Goal: Information Seeking & Learning: Learn about a topic

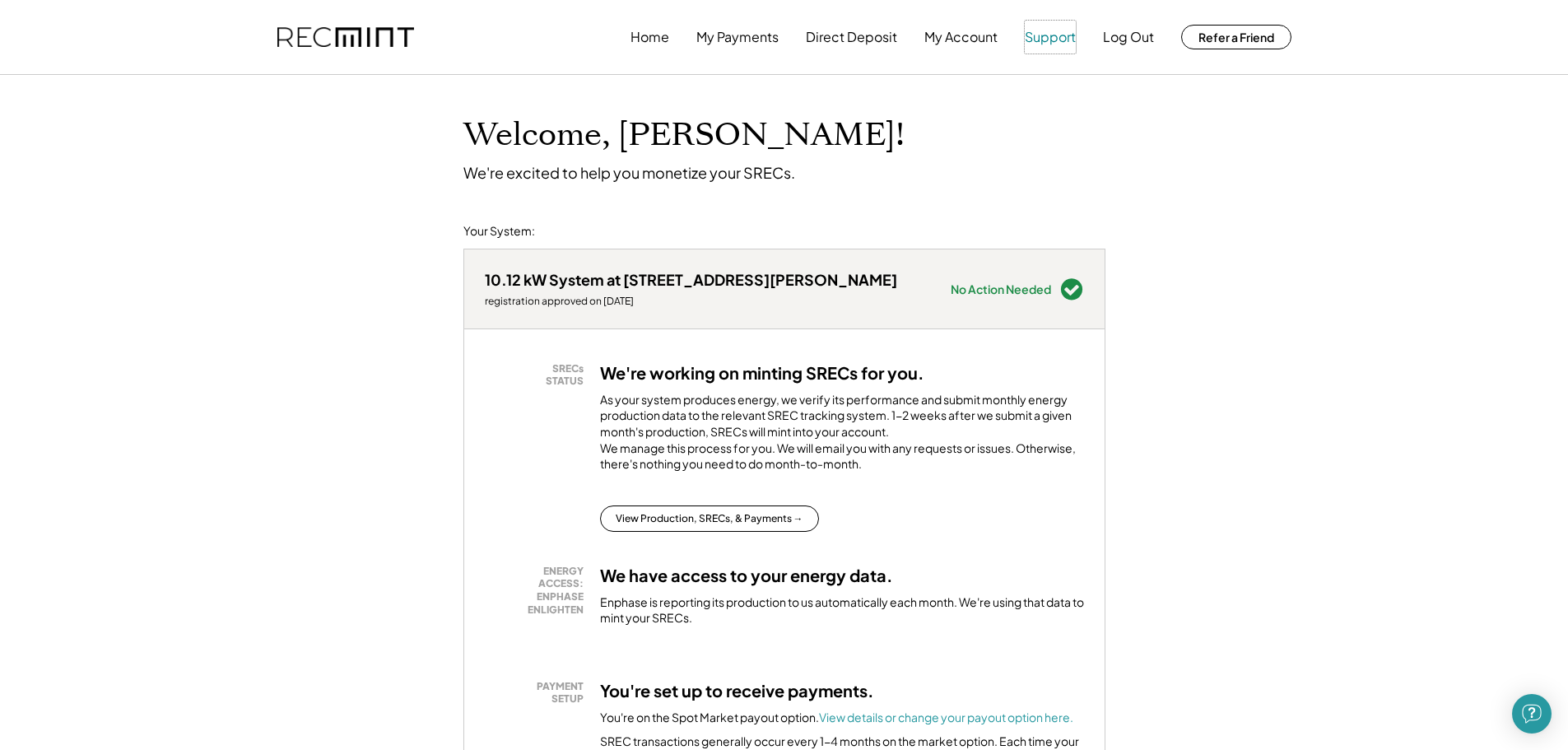
click at [1047, 36] on button "Support" at bounding box center [1050, 37] width 51 height 33
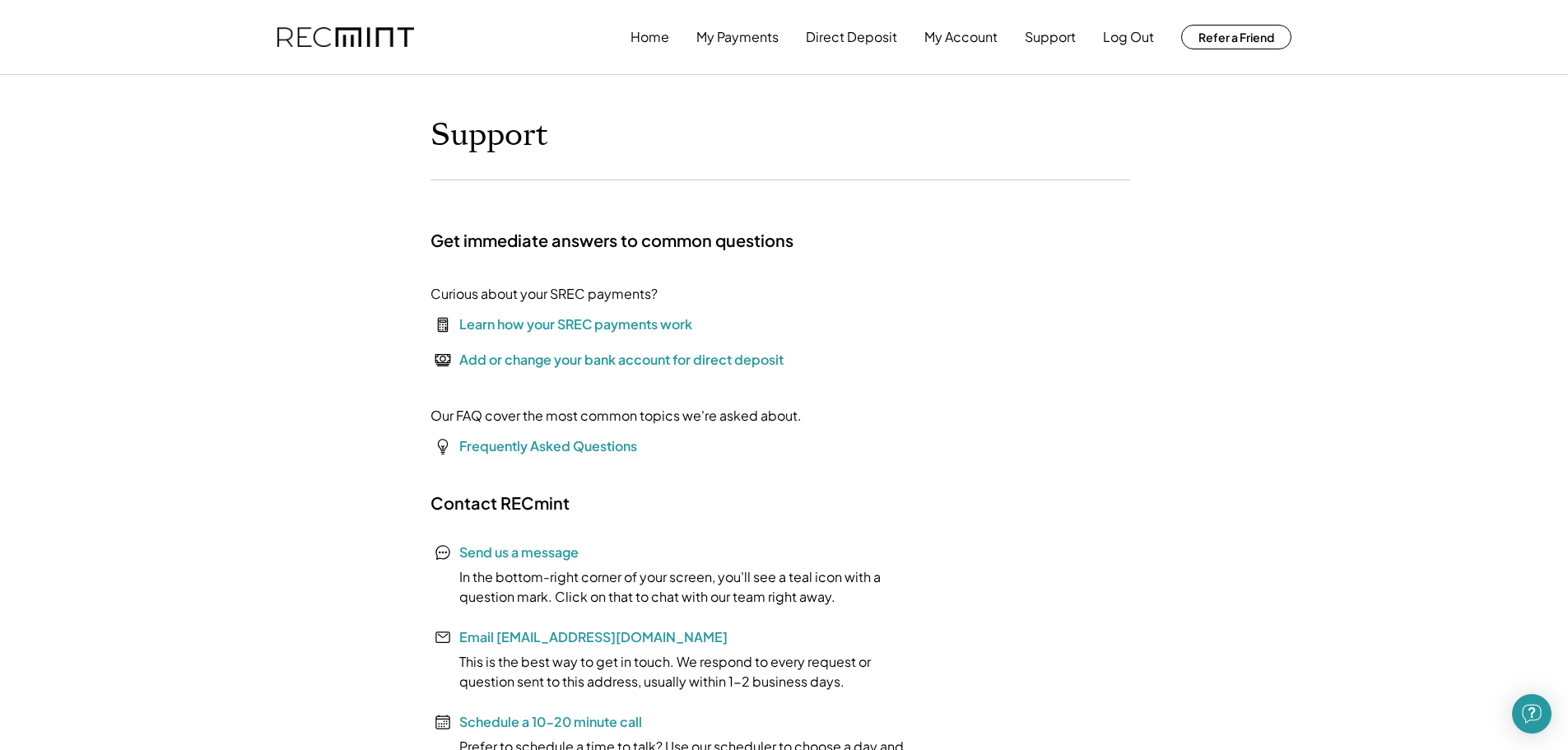
click at [944, 573] on div "Support Get immediate answers to common questions Curious about your SREC payme…" at bounding box center [784, 446] width 741 height 660
click at [566, 446] on font "Frequently Asked Questions" at bounding box center [548, 446] width 178 height 18
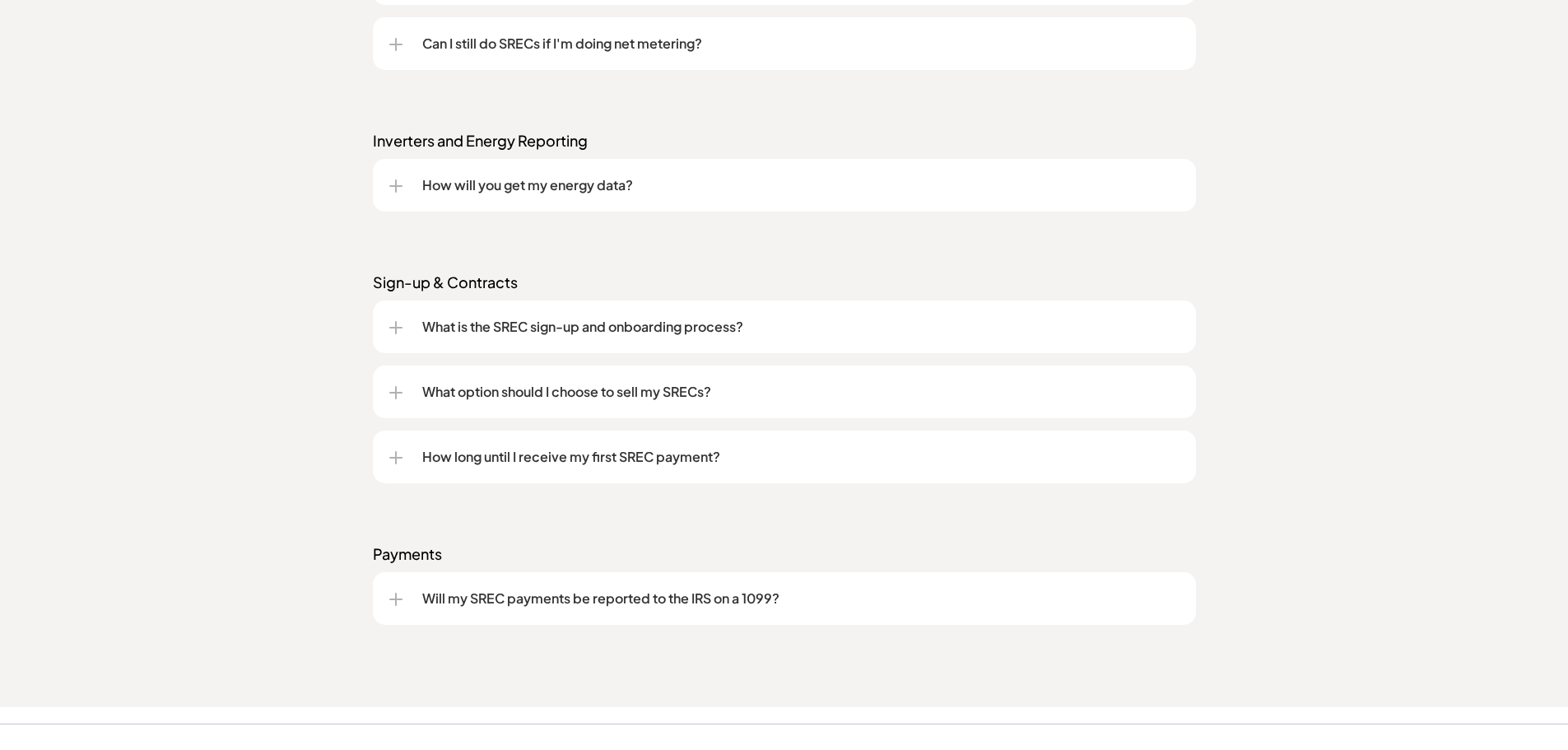
scroll to position [2222, 0]
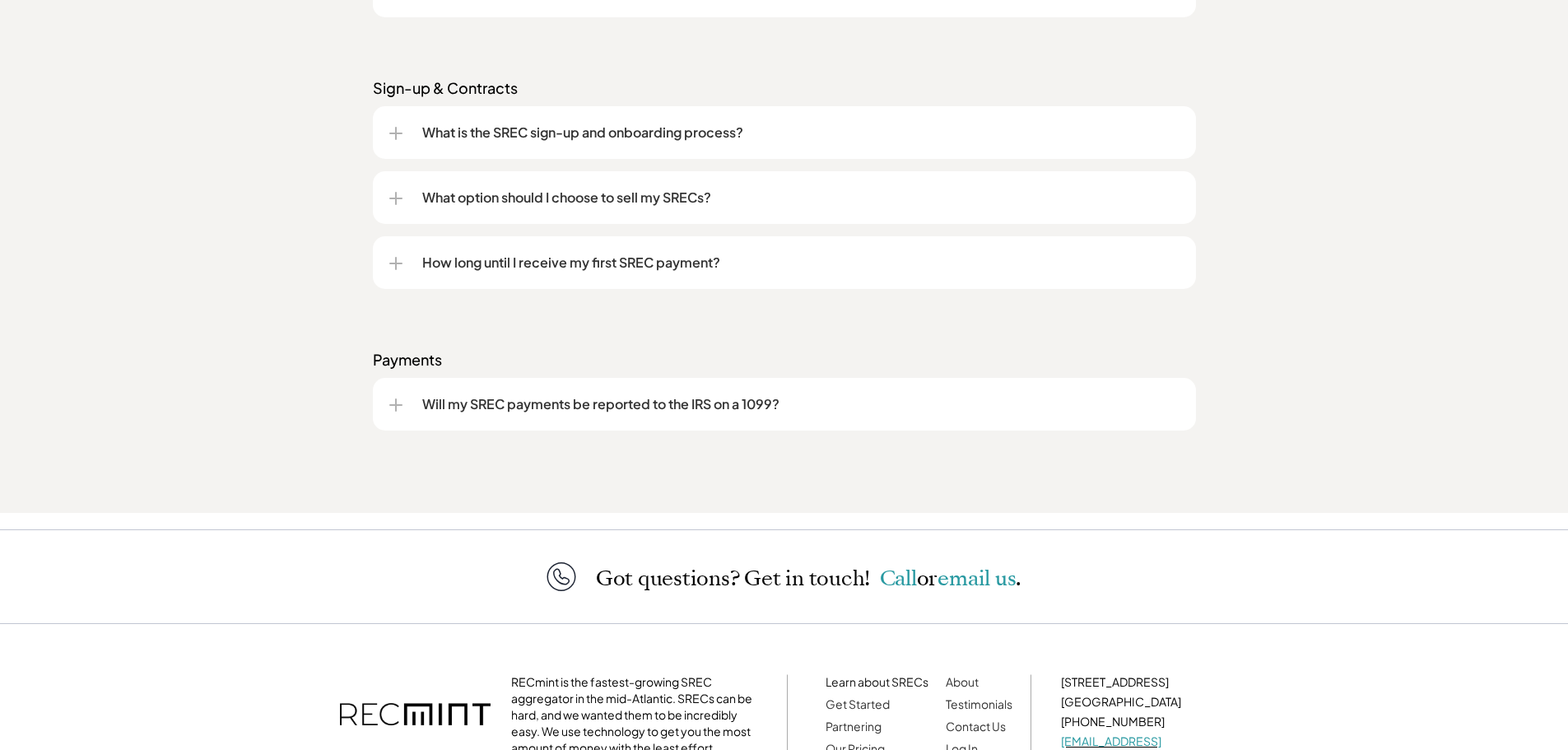
click at [804, 417] on div "Will my SREC payments be reported to the IRS on a 1099?" at bounding box center [784, 404] width 790 height 53
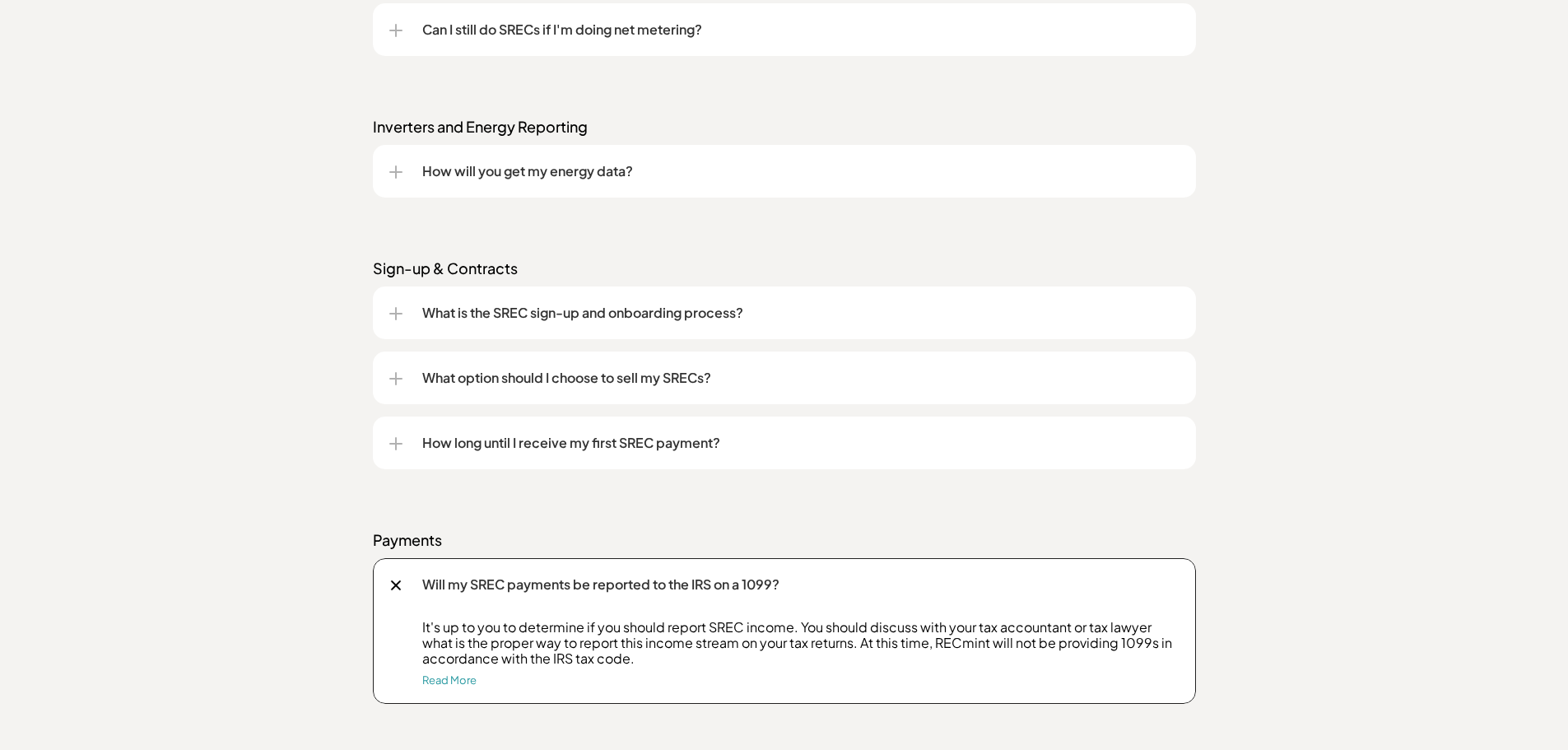
scroll to position [1810, 0]
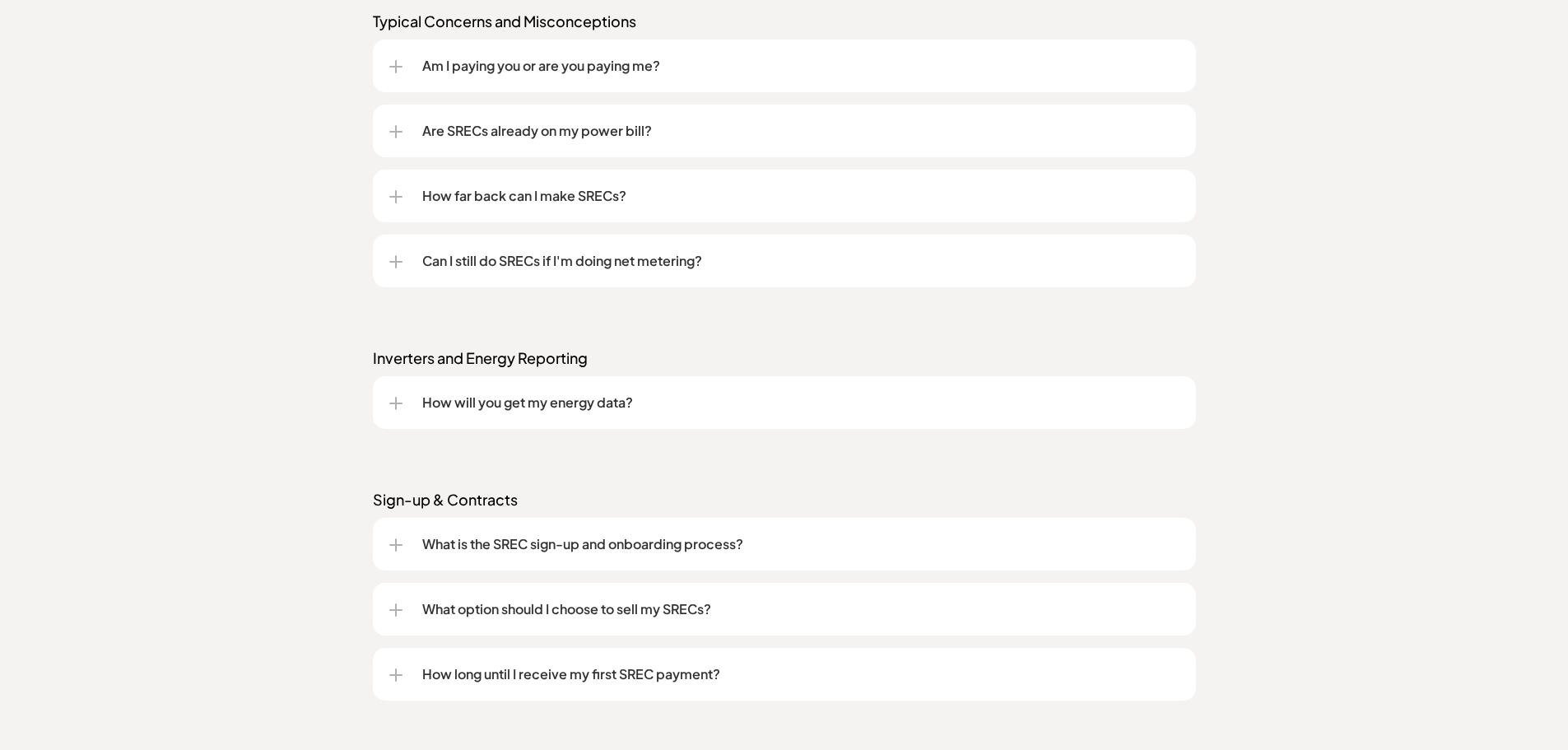
click at [398, 536] on div "What is the SREC sign-up and onboarding process?" at bounding box center [784, 544] width 790 height 53
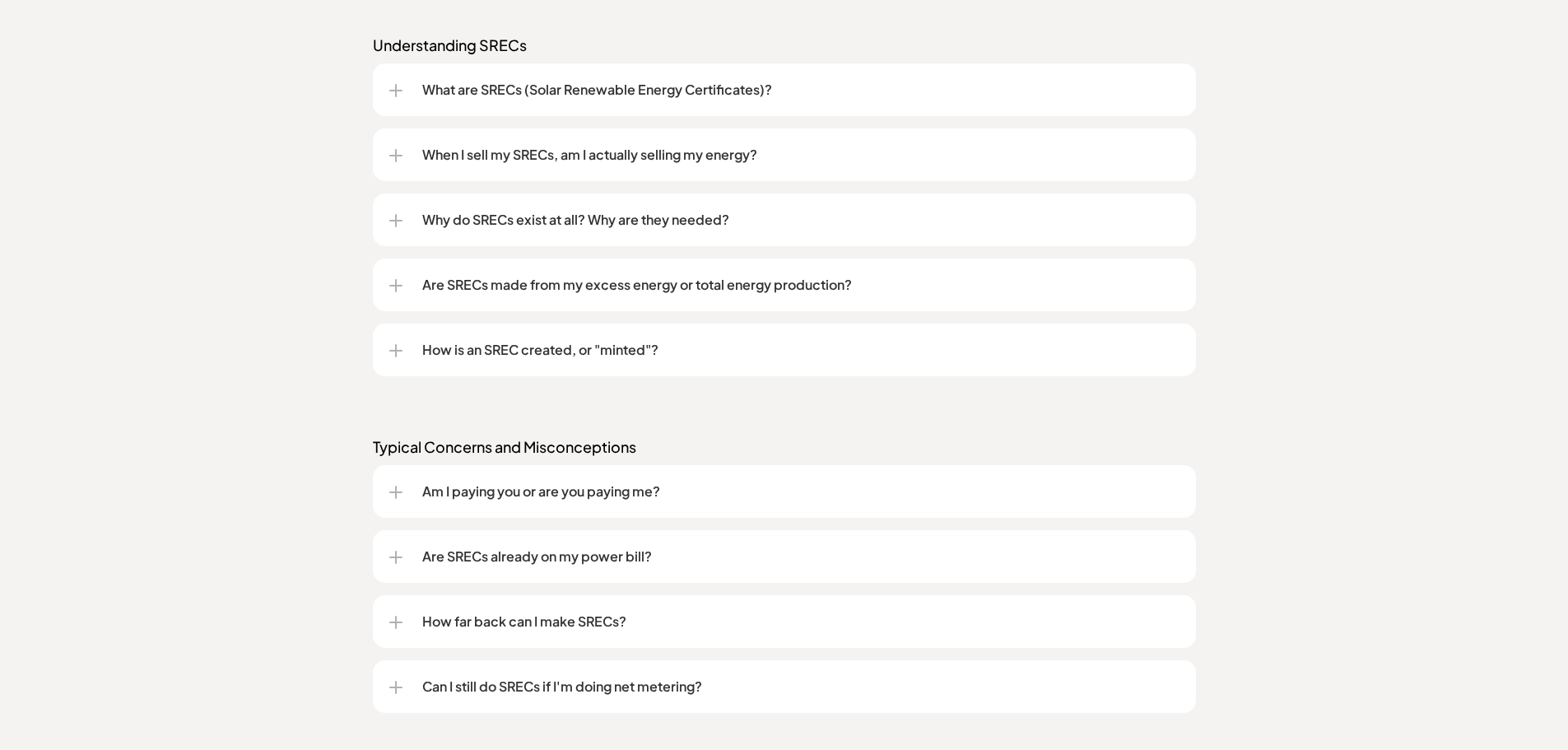
scroll to position [1152, 0]
